Goal: Check status: Check status

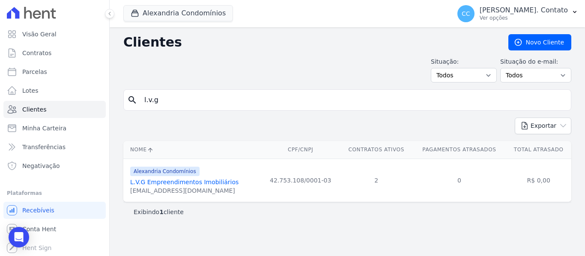
drag, startPoint x: 196, startPoint y: 184, endPoint x: 203, endPoint y: 186, distance: 7.5
click at [196, 184] on link "L.V.G Empreendimentos Imobiliários" at bounding box center [184, 182] width 108 height 7
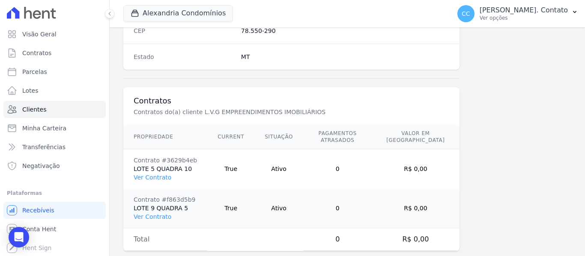
scroll to position [584, 0]
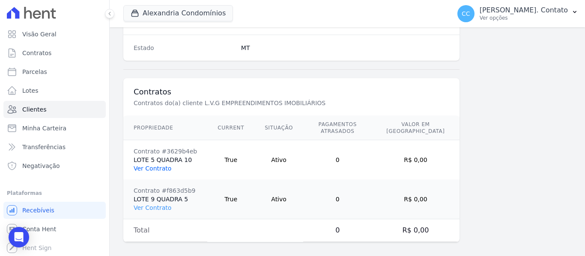
click at [154, 165] on link "Ver Contrato" at bounding box center [153, 168] width 38 height 7
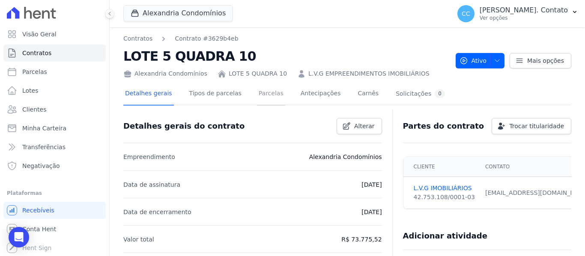
click at [257, 92] on link "Parcelas" at bounding box center [271, 94] width 28 height 23
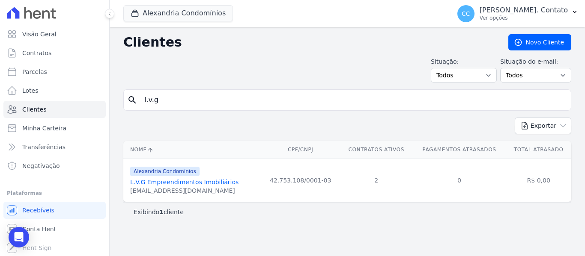
click at [183, 182] on link "L.V.G Empreendimentos Imobiliários" at bounding box center [184, 182] width 108 height 7
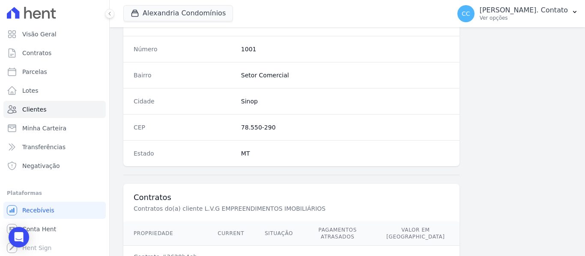
scroll to position [584, 0]
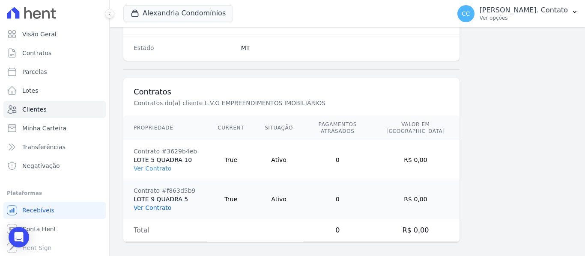
click at [152, 205] on link "Ver Contrato" at bounding box center [153, 208] width 38 height 7
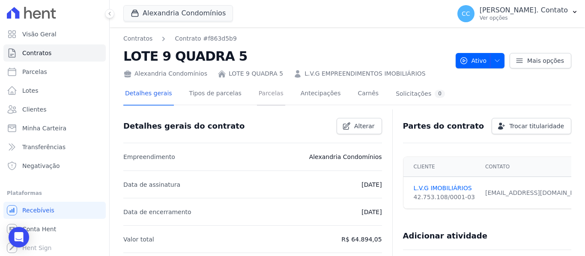
click at [260, 100] on link "Parcelas" at bounding box center [271, 94] width 28 height 23
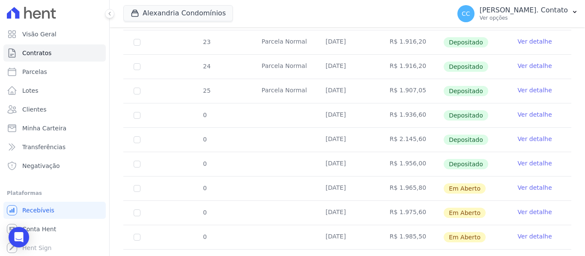
scroll to position [257, 0]
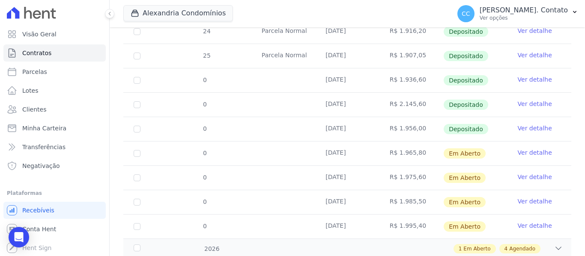
click at [538, 75] on link "Ver detalhe" at bounding box center [535, 79] width 34 height 9
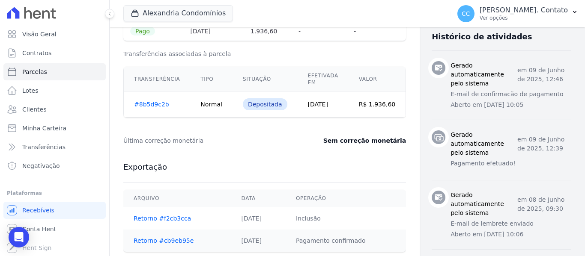
scroll to position [342, 0]
